Goal: Task Accomplishment & Management: Use online tool/utility

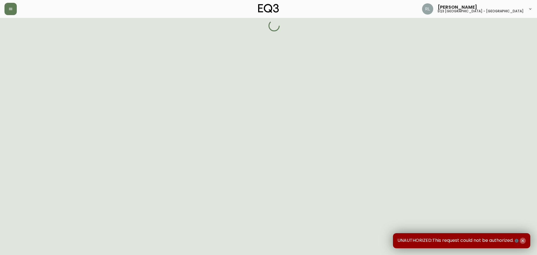
click at [522, 240] on icon "button" at bounding box center [522, 240] width 4 height 4
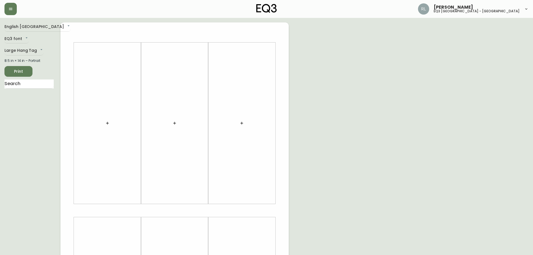
click at [15, 3] on div at bounding box center [91, 9] width 174 height 12
click at [10, 6] on button "button" at bounding box center [10, 9] width 12 height 12
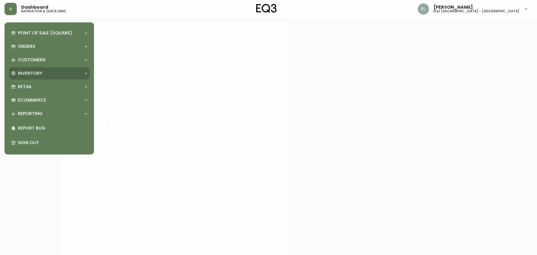
drag, startPoint x: 58, startPoint y: 202, endPoint x: 37, endPoint y: 73, distance: 130.8
click at [59, 198] on div "Point of Sale (Square) Payments Virtual Terminal Transactions Search Terminals …" at bounding box center [49, 127] width 98 height 255
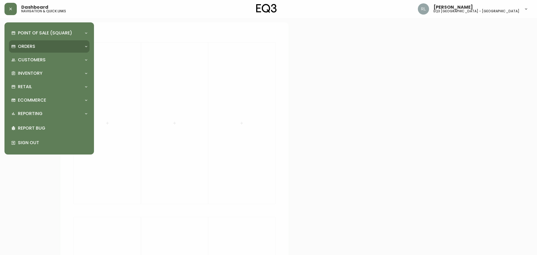
click at [33, 45] on p "Orders" at bounding box center [26, 46] width 17 height 6
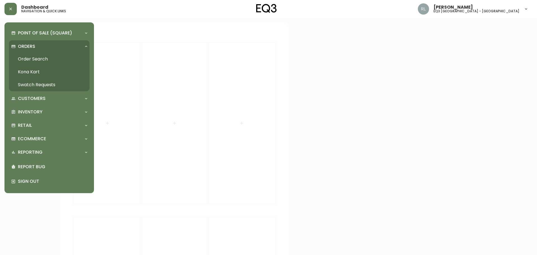
click at [36, 45] on div "Orders" at bounding box center [46, 46] width 70 height 6
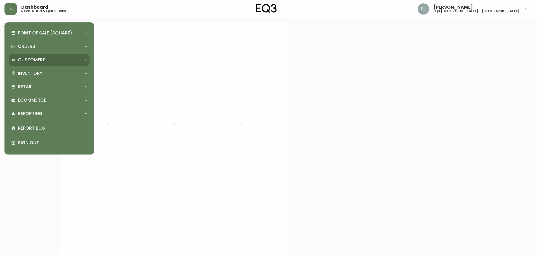
click at [44, 61] on p "Customers" at bounding box center [32, 60] width 28 height 6
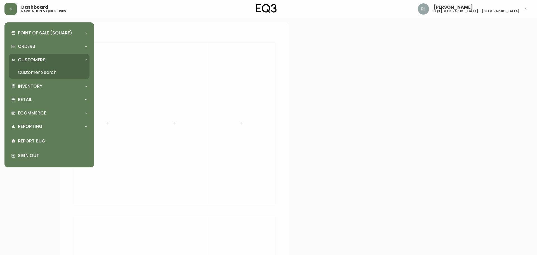
click at [47, 71] on link "Customer Search" at bounding box center [49, 72] width 81 height 13
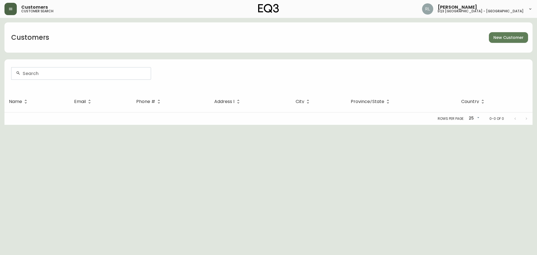
click at [9, 3] on button "button" at bounding box center [10, 9] width 12 height 12
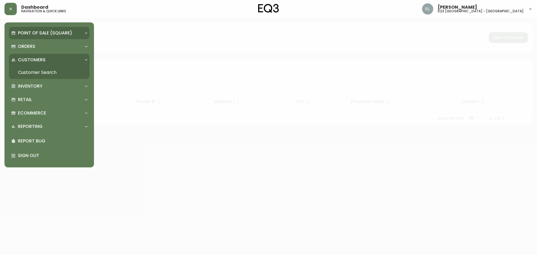
click at [22, 34] on p "Point of Sale (Square)" at bounding box center [45, 33] width 54 height 6
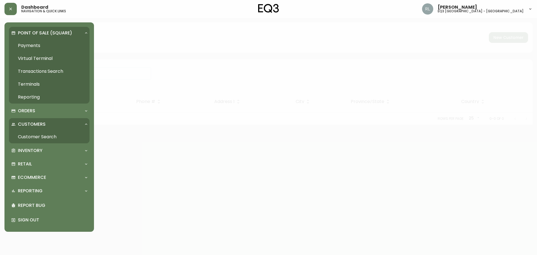
click at [24, 32] on p "Point of Sale (Square)" at bounding box center [45, 33] width 54 height 6
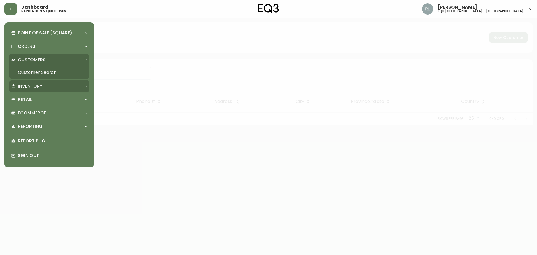
click at [29, 85] on p "Inventory" at bounding box center [30, 86] width 25 height 6
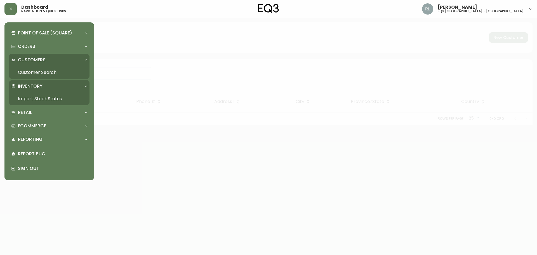
click at [29, 96] on link "Import Stock Status" at bounding box center [49, 98] width 81 height 13
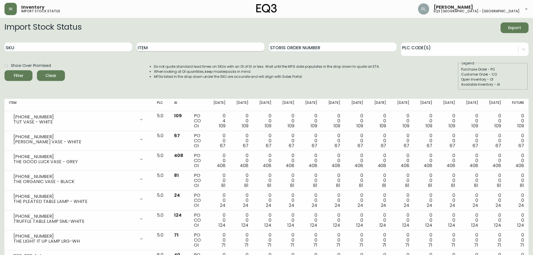
click at [152, 46] on input "Item" at bounding box center [199, 46] width 127 height 9
click at [81, 45] on input "SKU" at bounding box center [67, 46] width 127 height 9
paste input "[PHONE_NUMBER]"
click at [4, 70] on button "Filter" at bounding box center [18, 75] width 28 height 11
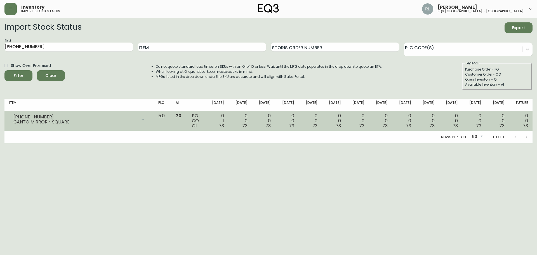
drag, startPoint x: 46, startPoint y: 181, endPoint x: 37, endPoint y: 111, distance: 70.4
click at [46, 143] on html "Inventory import stock status [PERSON_NAME] eq3 [GEOGRAPHIC_DATA] - [GEOGRAPHIC…" at bounding box center [268, 71] width 537 height 143
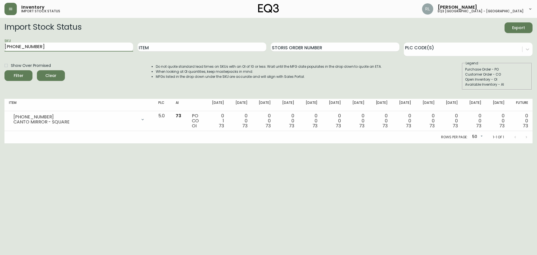
drag, startPoint x: 44, startPoint y: 47, endPoint x: 0, endPoint y: 17, distance: 53.3
click at [0, 17] on div "Inventory import stock status [PERSON_NAME] eq3 [GEOGRAPHIC_DATA] - [GEOGRAPHIC…" at bounding box center [268, 71] width 537 height 143
paste input "[PHONE_NUMBER]"
click at [4, 70] on button "Filter" at bounding box center [18, 75] width 28 height 11
click at [43, 49] on input "[PHONE_NUMBER]" at bounding box center [68, 46] width 129 height 9
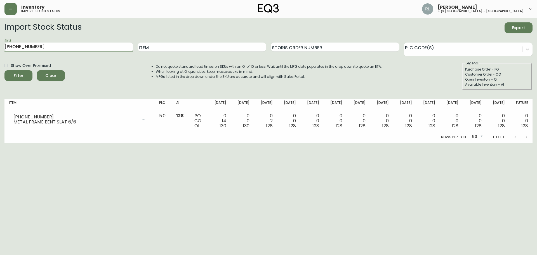
drag, startPoint x: 41, startPoint y: 48, endPoint x: 1, endPoint y: 31, distance: 43.4
click at [0, 36] on main "Import Stock Status Export SKU [PHONE_NUMBER] Item Storis Order Number PLC Code…" at bounding box center [268, 80] width 537 height 125
paste input "[PHONE_NUMBER]"
click at [4, 70] on button "Filter" at bounding box center [18, 75] width 28 height 11
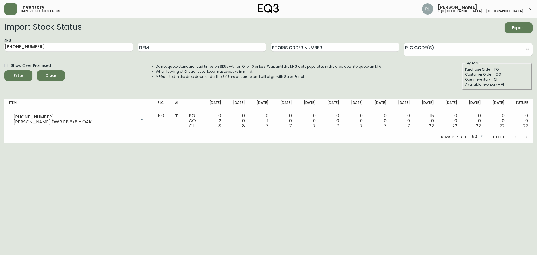
drag, startPoint x: 0, startPoint y: 44, endPoint x: 0, endPoint y: 38, distance: 6.4
click at [0, 38] on main "Import Stock Status Export SKU [PHONE_NUMBER] Item Storis Order Number PLC Code…" at bounding box center [268, 80] width 537 height 125
paste input "12"
click at [4, 70] on button "Filter" at bounding box center [18, 75] width 28 height 11
click at [56, 52] on div "SKU [PHONE_NUMBER]" at bounding box center [68, 47] width 129 height 18
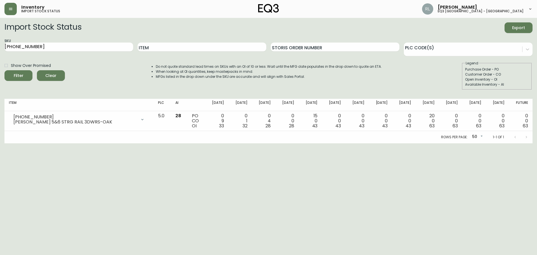
drag, startPoint x: 53, startPoint y: 42, endPoint x: 1, endPoint y: 39, distance: 51.8
click at [0, 47] on main "Import Stock Status Export SKU [PHONE_NUMBER] Item Storis Order Number PLC Code…" at bounding box center [268, 80] width 537 height 125
drag, startPoint x: 44, startPoint y: 48, endPoint x: 1, endPoint y: 28, distance: 47.7
click at [0, 34] on main "Import Stock Status Export SKU [PHONE_NUMBER] Item Storis Order Number PLC Code…" at bounding box center [268, 80] width 537 height 125
paste input "29"
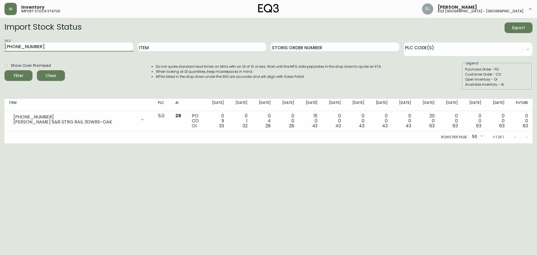
click at [4, 70] on button "Filter" at bounding box center [18, 75] width 28 height 11
click at [51, 59] on form "Import Stock Status Export SKU [PHONE_NUMBER] Item Storis Order Number PLC Code…" at bounding box center [268, 55] width 528 height 67
drag, startPoint x: 43, startPoint y: 45, endPoint x: 0, endPoint y: 32, distance: 44.9
click at [0, 39] on main "Import Stock Status Export SKU [PHONE_NUMBER] Item Storis Order Number PLC Code…" at bounding box center [268, 80] width 537 height 125
paste input "32"
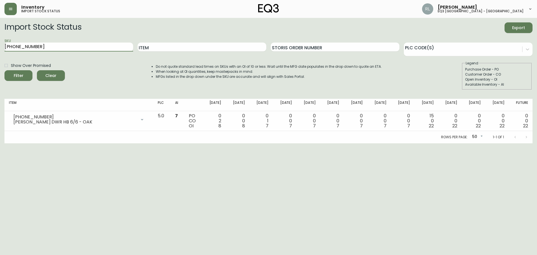
type input "[PHONE_NUMBER]"
click at [4, 70] on button "Filter" at bounding box center [18, 75] width 28 height 11
